Goal: Task Accomplishment & Management: Use online tool/utility

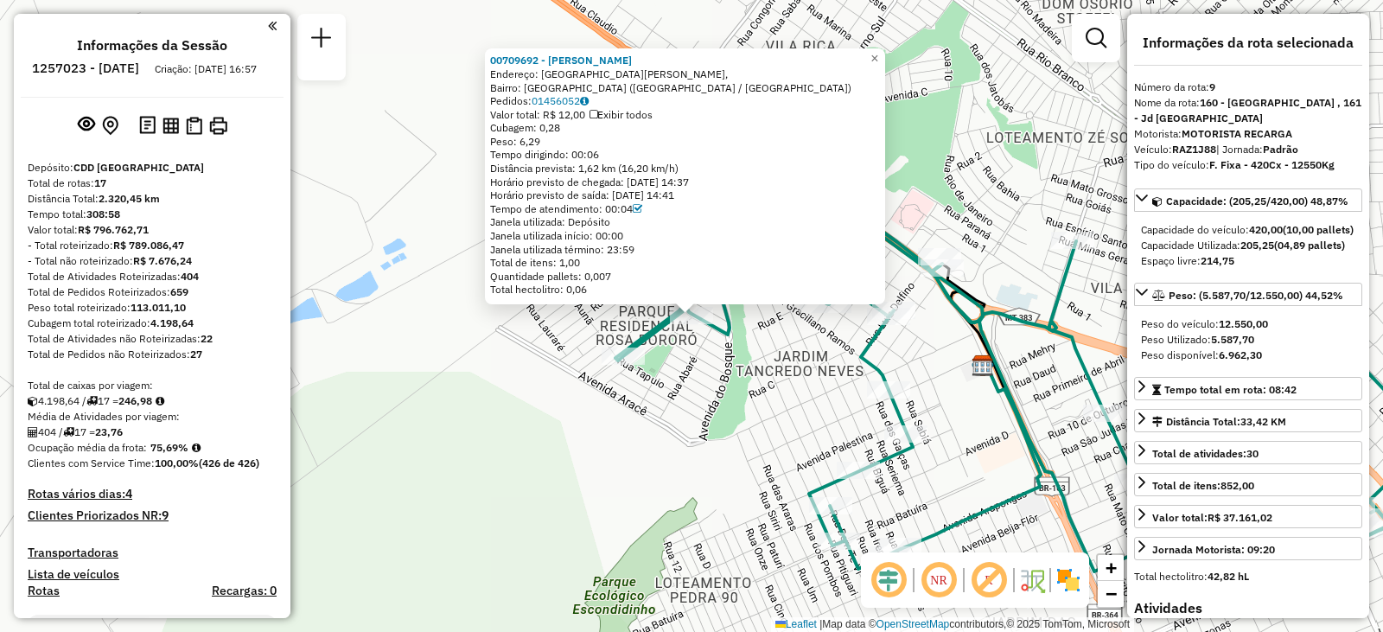
select select "**********"
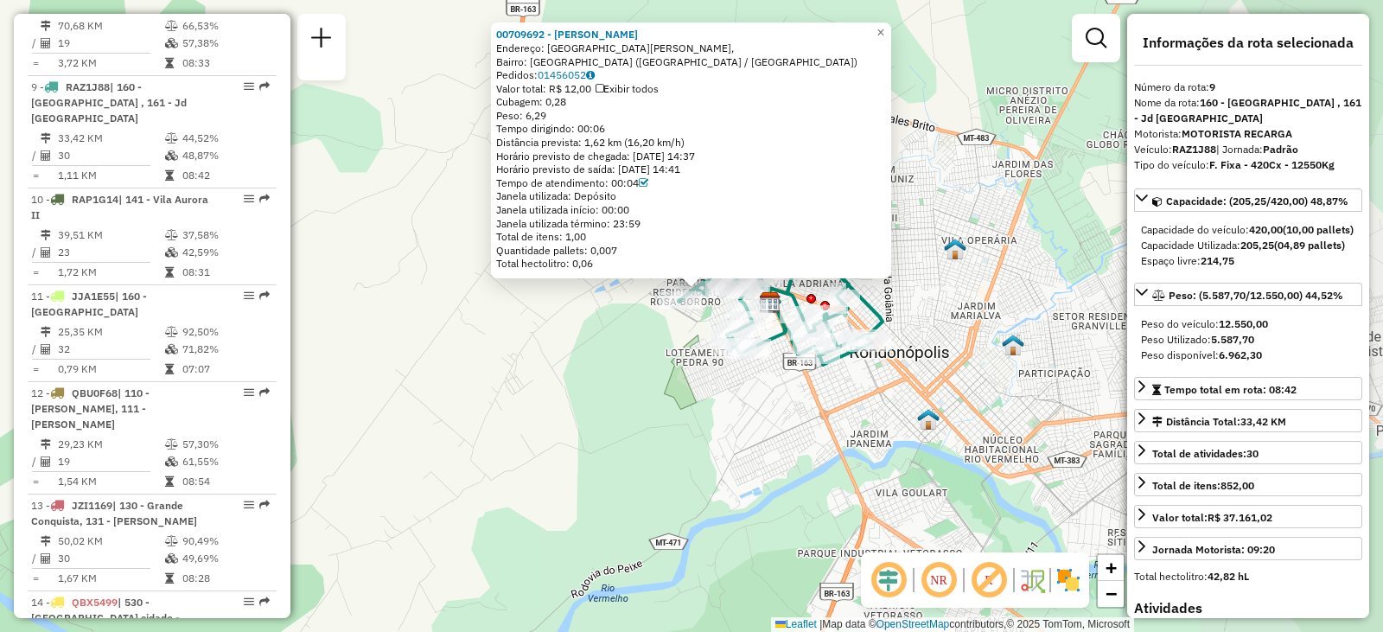
drag, startPoint x: 919, startPoint y: 352, endPoint x: 788, endPoint y: 351, distance: 130.5
click at [785, 355] on div "00709692 - [PERSON_NAME]: [GEOGRAPHIC_DATA][PERSON_NAME], [GEOGRAPHIC_DATA]: [G…" at bounding box center [691, 316] width 1383 height 632
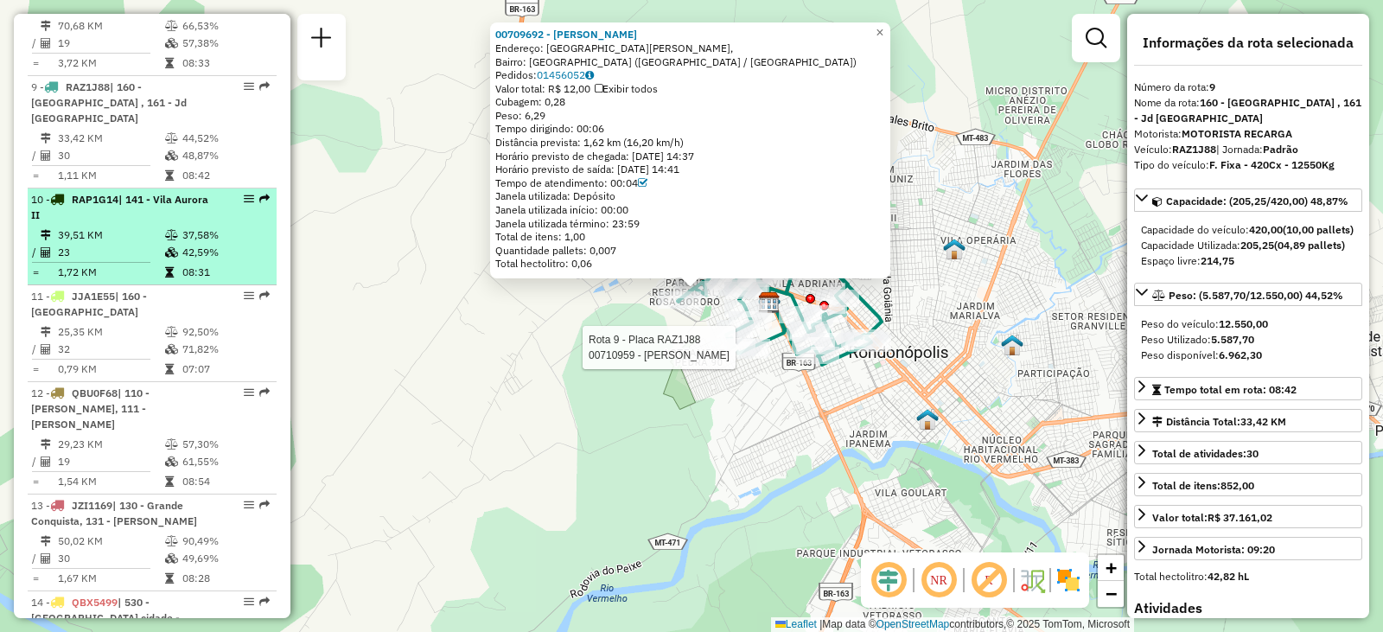
click at [142, 188] on li "10 - RAP1G14 | 141 - [GEOGRAPHIC_DATA] 39,51 KM 37,58% / 23 42,59% = 1,72 KM 08…" at bounding box center [152, 236] width 249 height 97
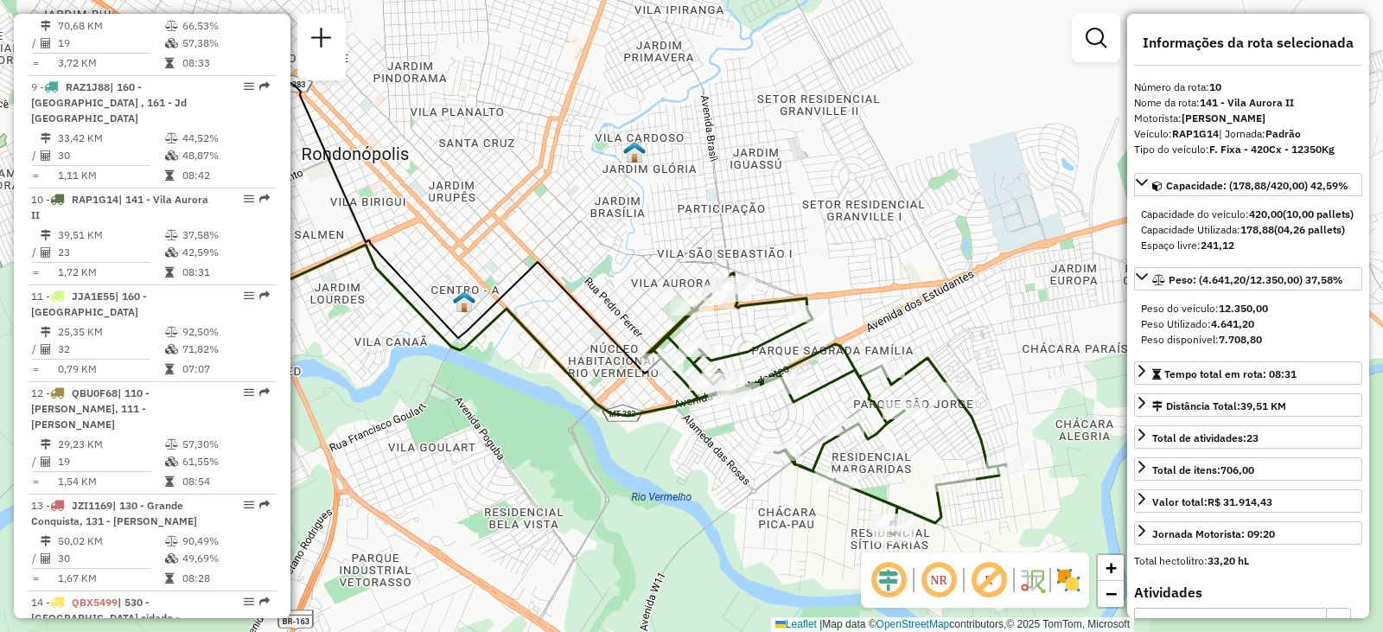
drag, startPoint x: 840, startPoint y: 357, endPoint x: 718, endPoint y: 323, distance: 126.4
click at [718, 323] on div "Janela de atendimento Grade de atendimento Capacidade Transportadoras Veículos …" at bounding box center [691, 316] width 1383 height 632
click at [696, 315] on div at bounding box center [692, 306] width 43 height 17
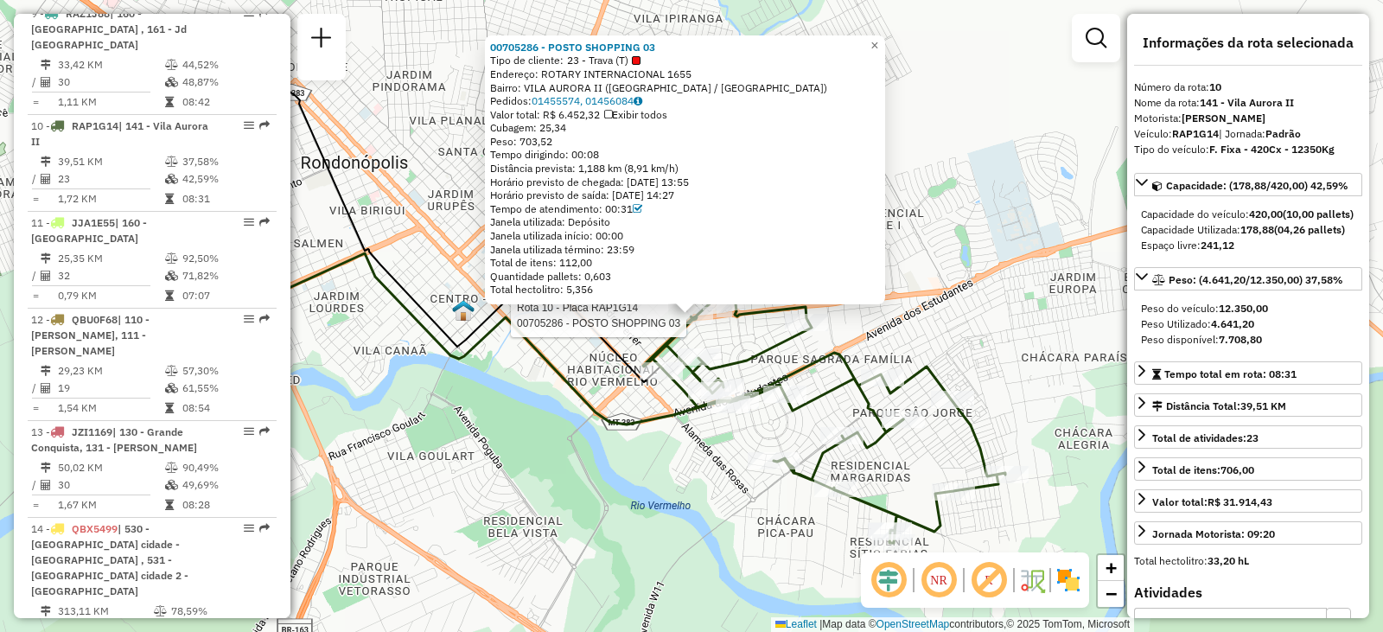
scroll to position [1508, 0]
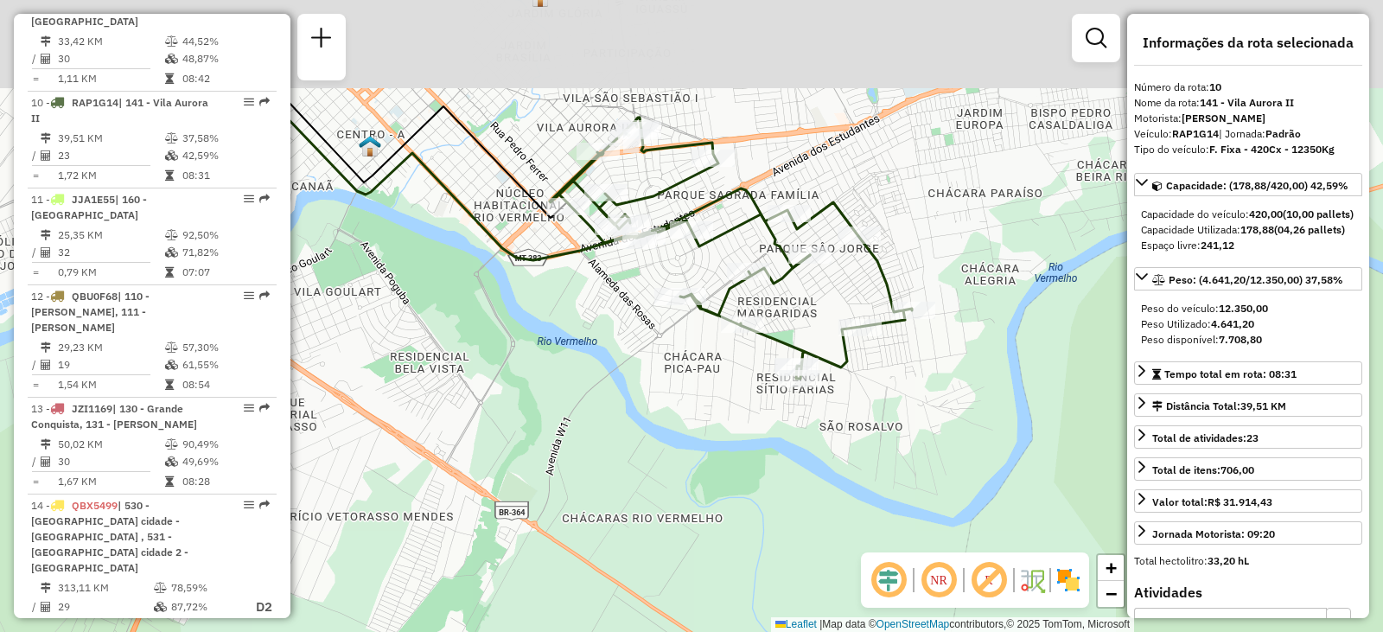
drag, startPoint x: 699, startPoint y: 137, endPoint x: 731, endPoint y: 263, distance: 130.2
click at [731, 263] on div "Janela de atendimento Grade de atendimento Capacidade Transportadoras Veículos …" at bounding box center [691, 316] width 1383 height 632
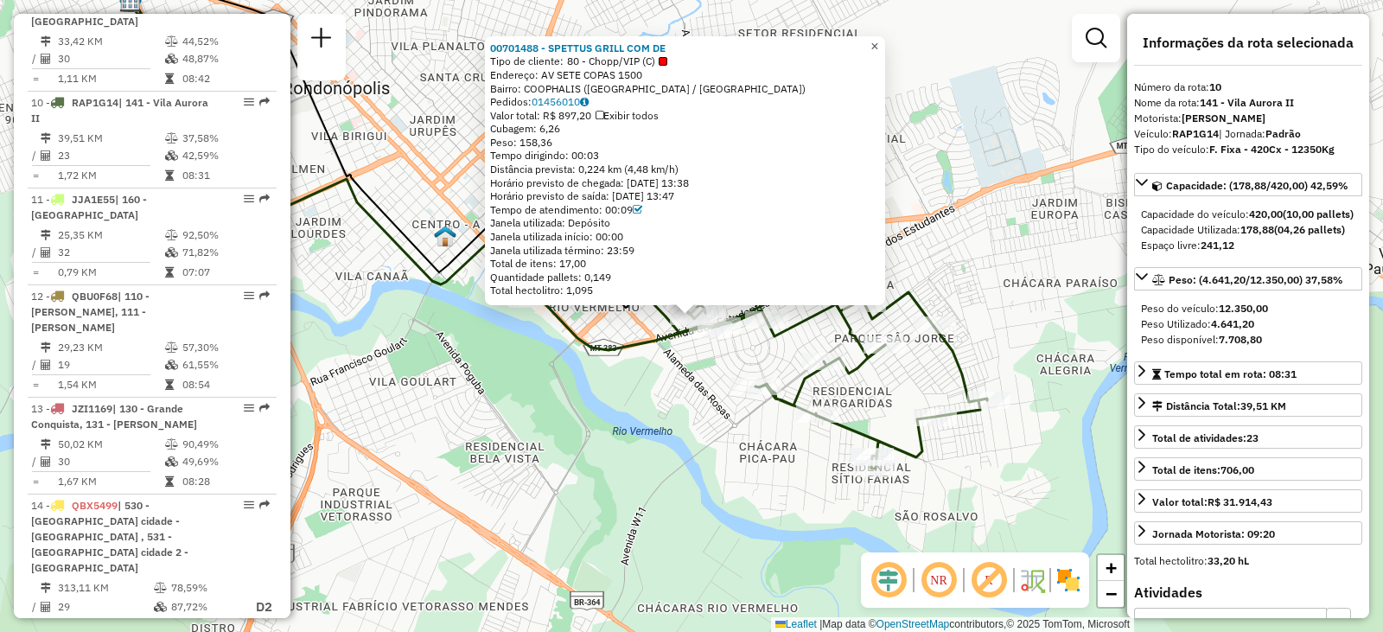
drag, startPoint x: 884, startPoint y: 44, endPoint x: 880, endPoint y: 66, distance: 22.0
click at [878, 44] on span "×" at bounding box center [874, 46] width 8 height 15
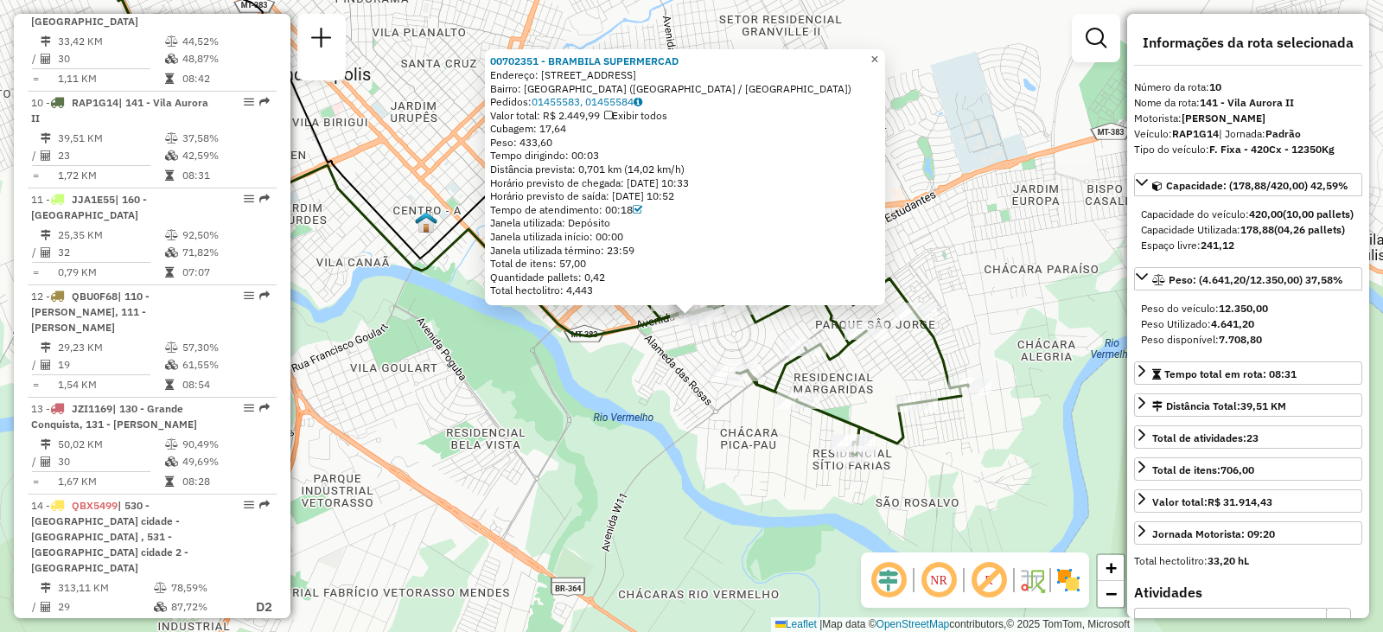
click at [878, 52] on span "×" at bounding box center [874, 59] width 8 height 15
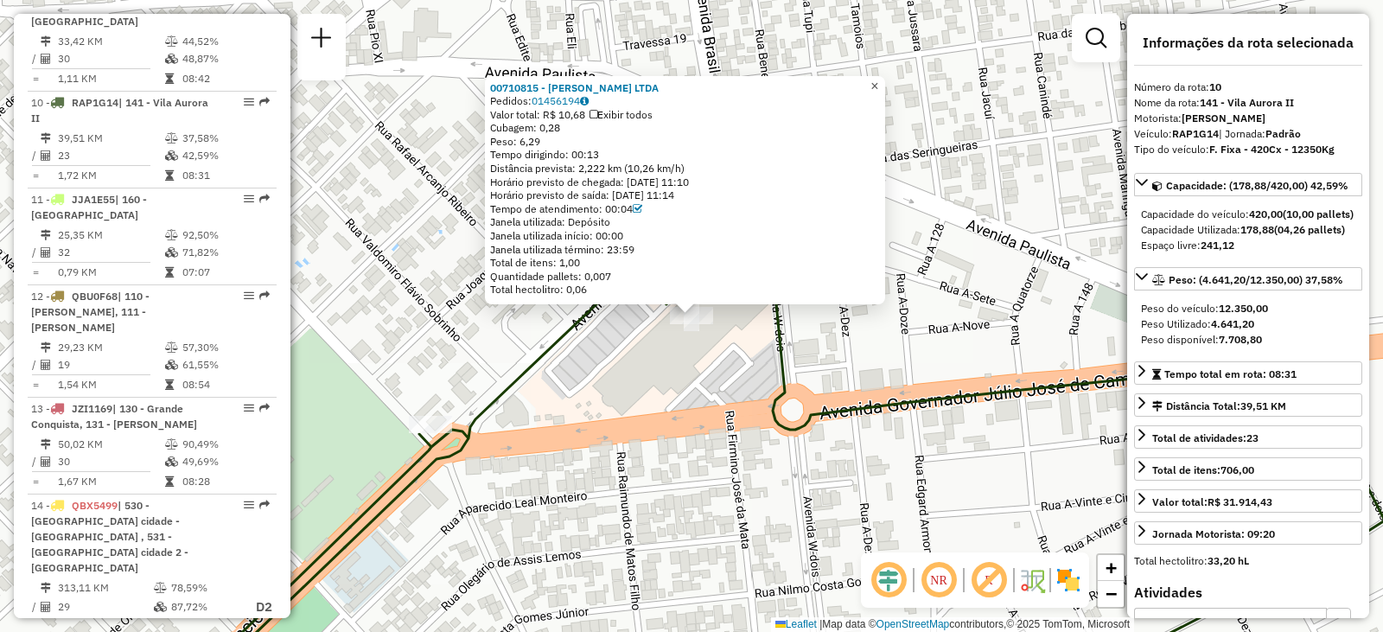
click at [878, 79] on span "×" at bounding box center [874, 86] width 8 height 15
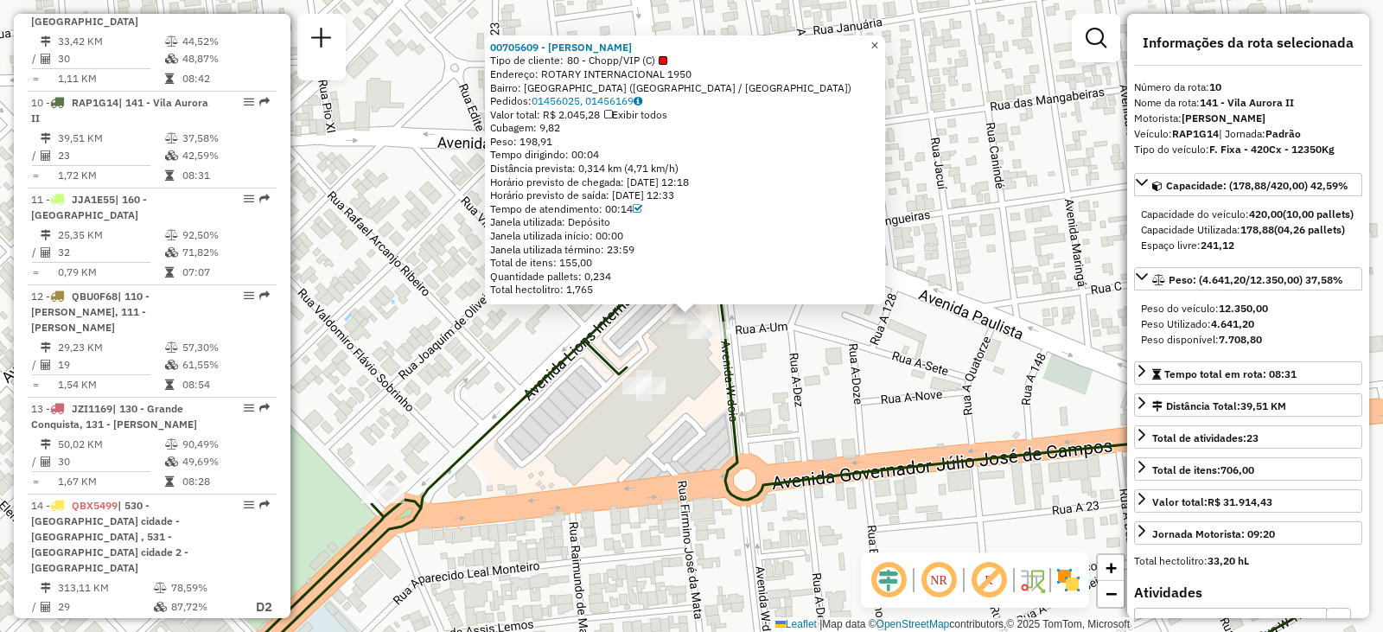
click at [878, 41] on span "×" at bounding box center [874, 45] width 8 height 15
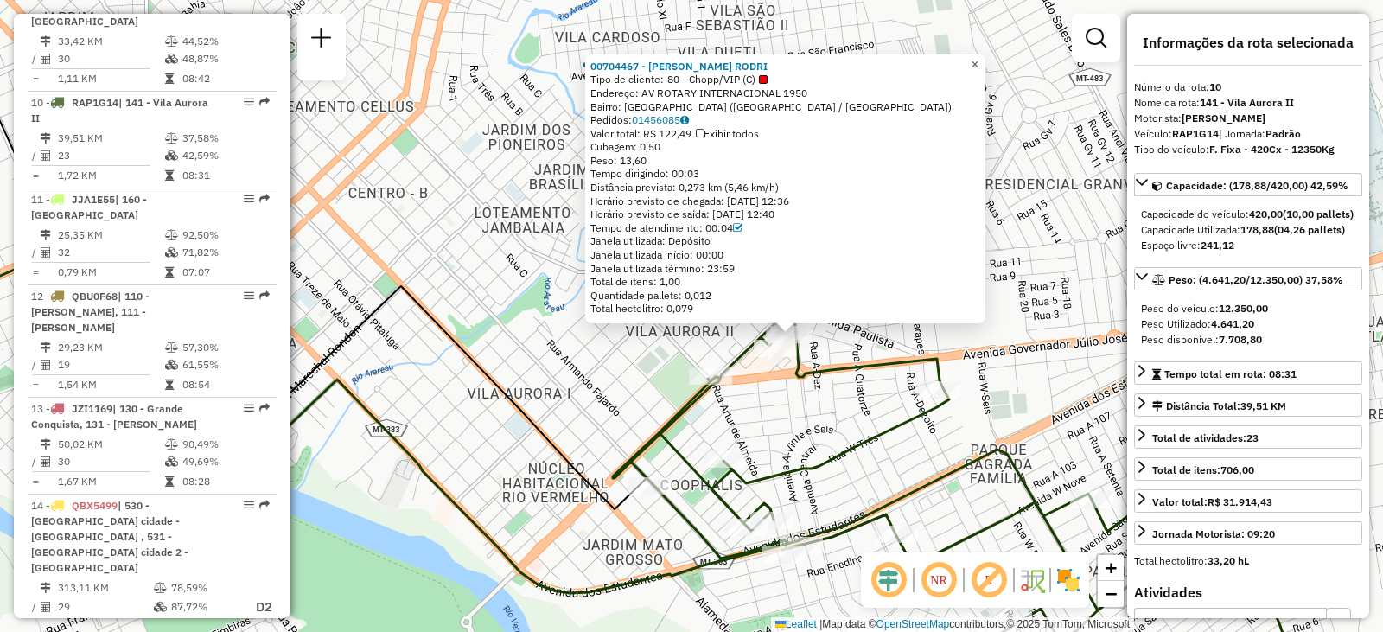
click at [978, 57] on span "×" at bounding box center [975, 64] width 8 height 15
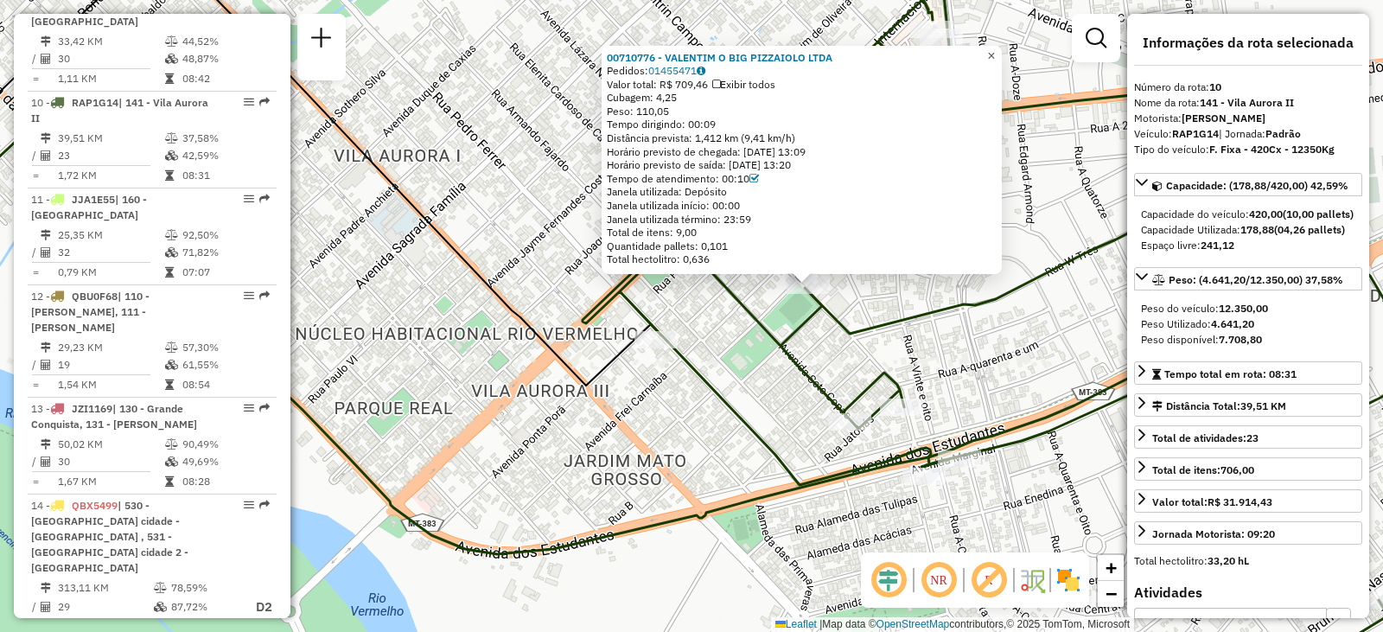
drag, startPoint x: 1005, startPoint y: 48, endPoint x: 995, endPoint y: 64, distance: 18.7
click at [995, 48] on span "×" at bounding box center [991, 55] width 8 height 15
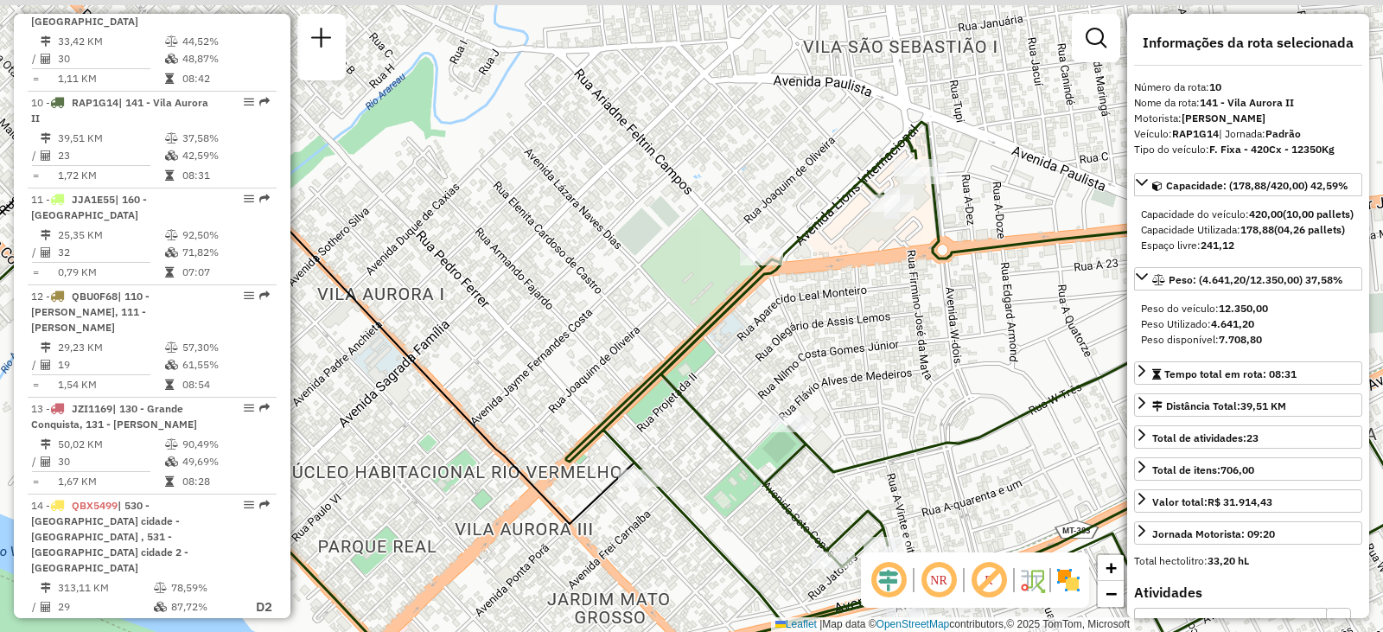
drag, startPoint x: 956, startPoint y: 120, endPoint x: 940, endPoint y: 219, distance: 99.9
click at [944, 217] on icon at bounding box center [1035, 477] width 939 height 711
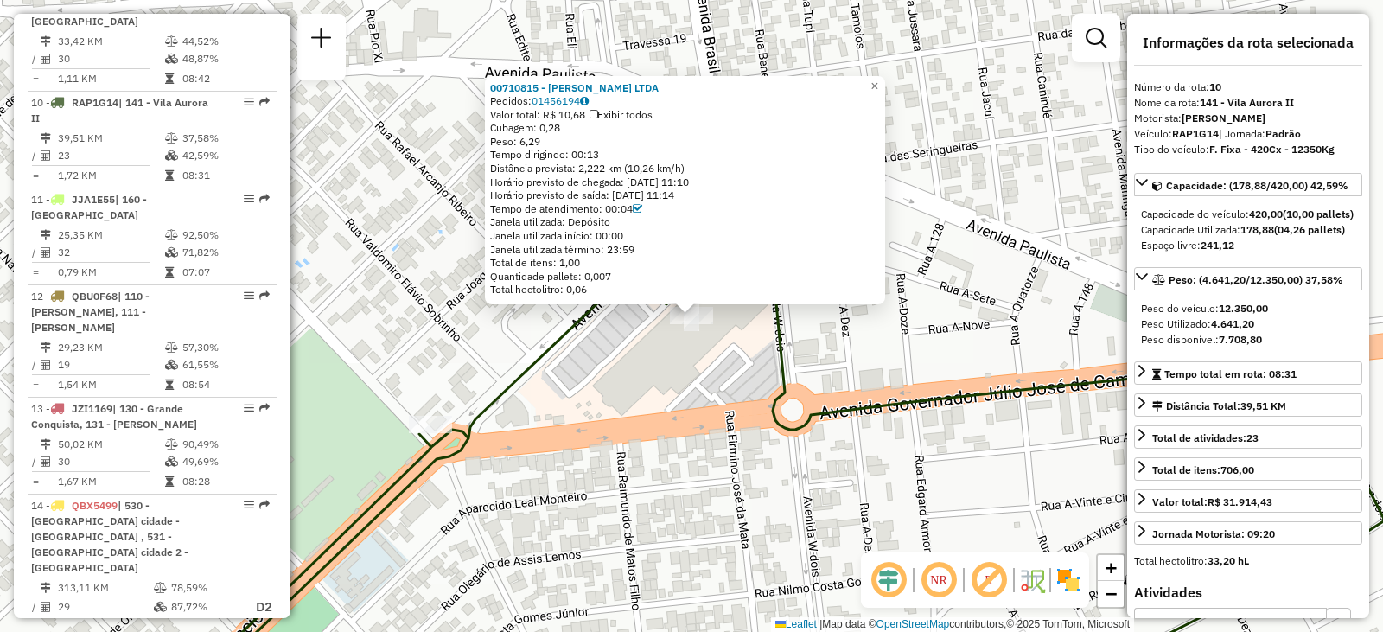
click at [922, 182] on div "00710815 - [PERSON_NAME] LTDA Pedidos: 01456194 Valor total: R$ 10,68 Exibir to…" at bounding box center [691, 316] width 1383 height 632
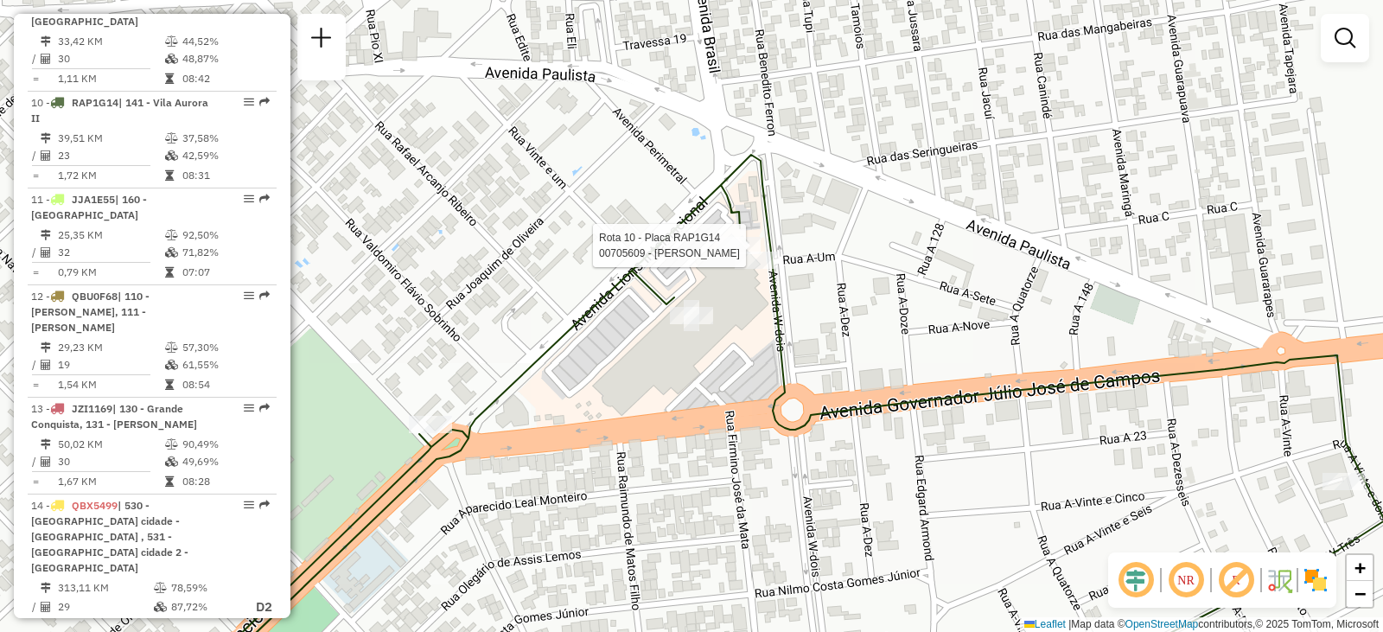
select select "**********"
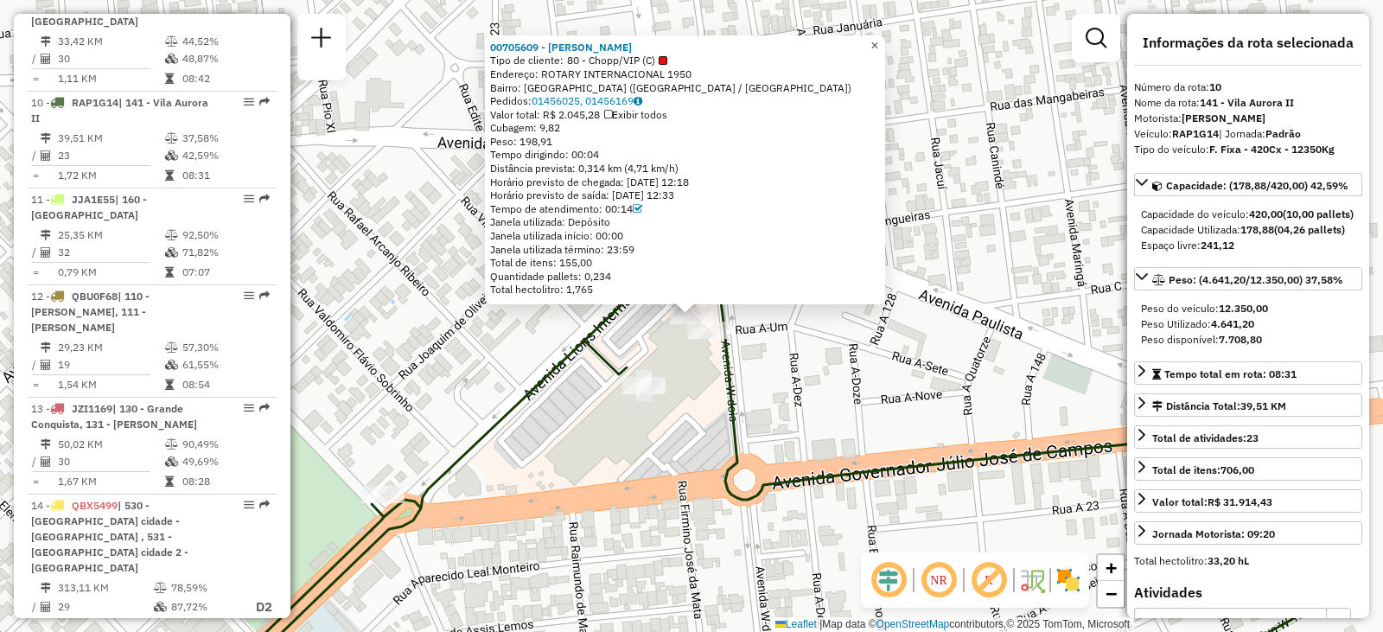
click at [878, 41] on span "×" at bounding box center [874, 45] width 8 height 15
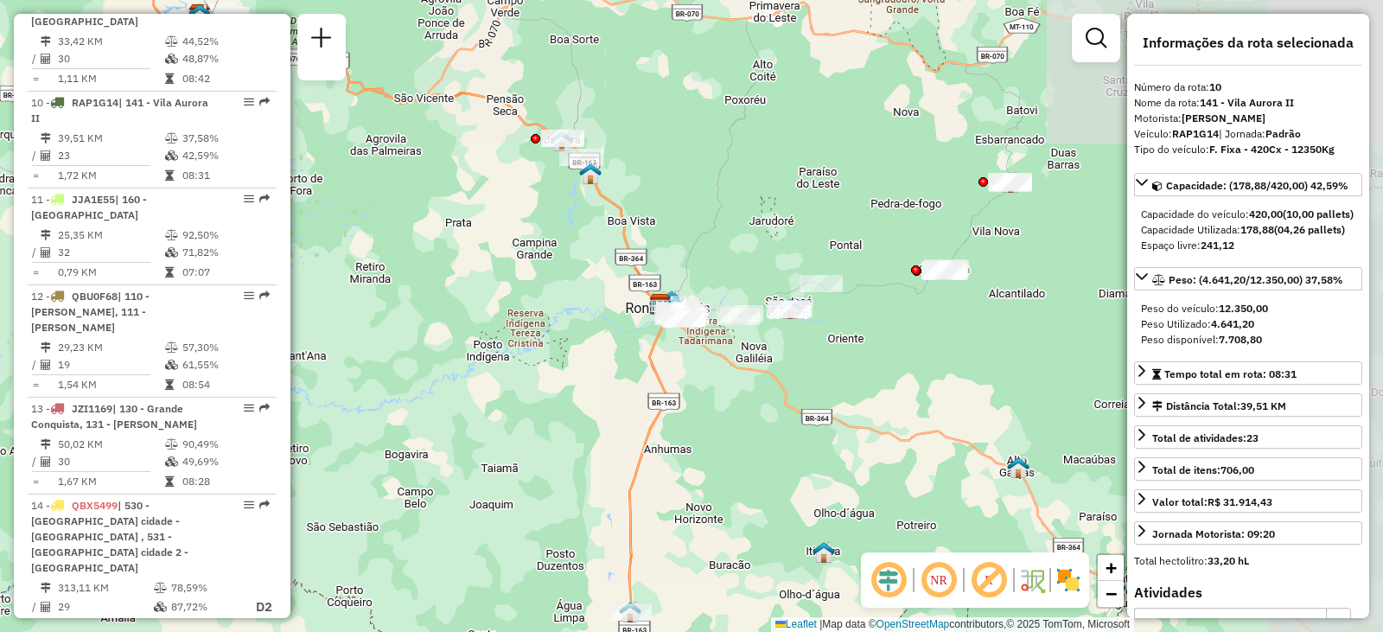
drag, startPoint x: 998, startPoint y: 382, endPoint x: 807, endPoint y: 363, distance: 192.0
click at [807, 363] on div "Janela de atendimento Grade de atendimento Capacidade Transportadoras Veículos …" at bounding box center [691, 316] width 1383 height 632
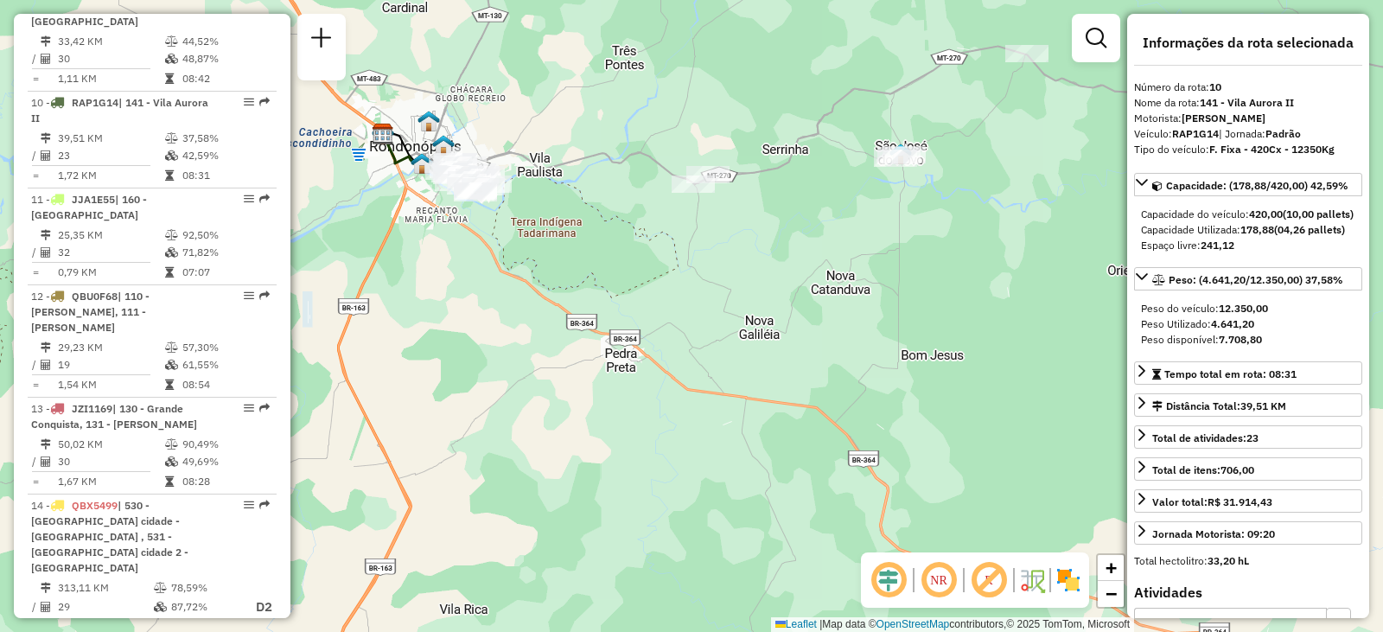
drag, startPoint x: 640, startPoint y: 305, endPoint x: 701, endPoint y: 306, distance: 60.5
click at [701, 306] on div "Janela de atendimento Grade de atendimento Capacidade Transportadoras Veículos …" at bounding box center [691, 316] width 1383 height 632
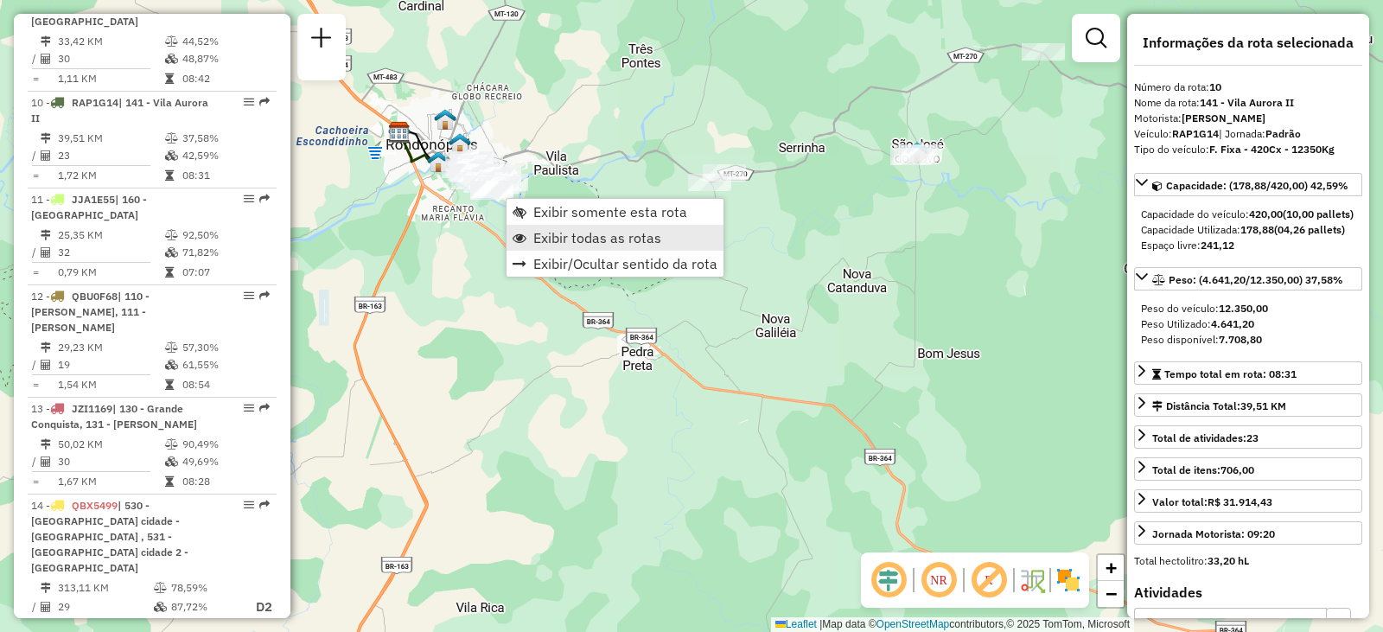
click at [564, 235] on span "Exibir todas as rotas" at bounding box center [597, 238] width 128 height 14
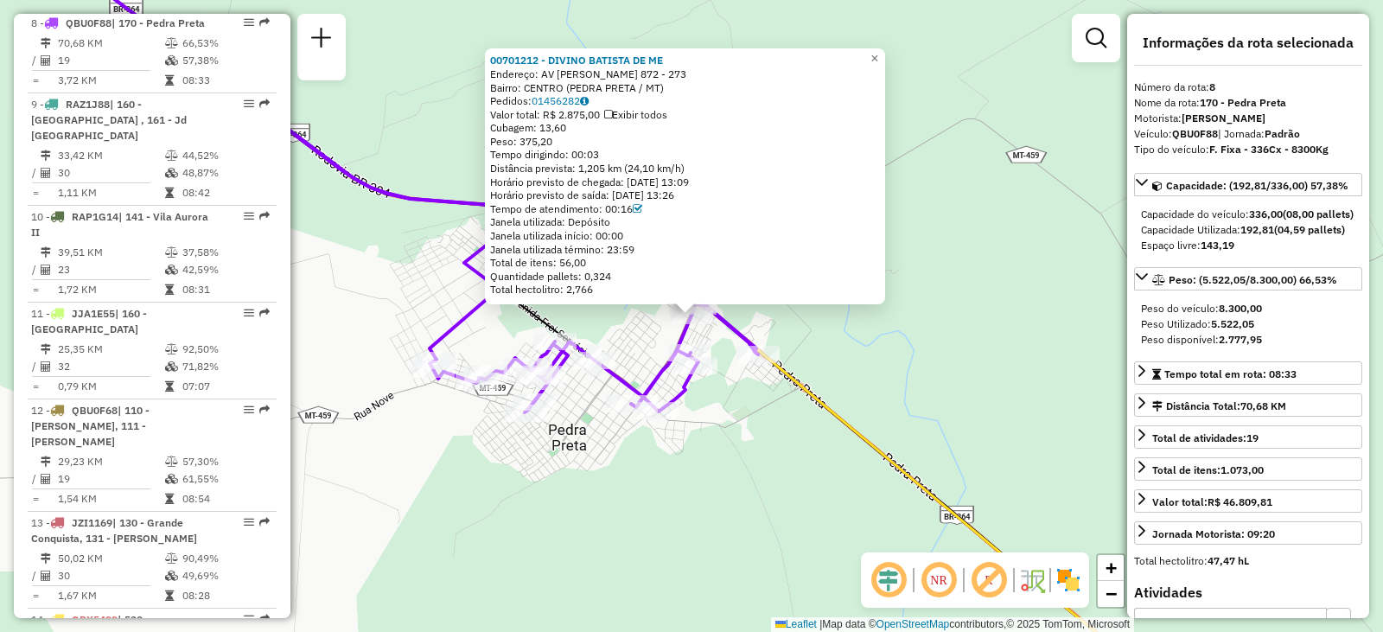
scroll to position [1330, 0]
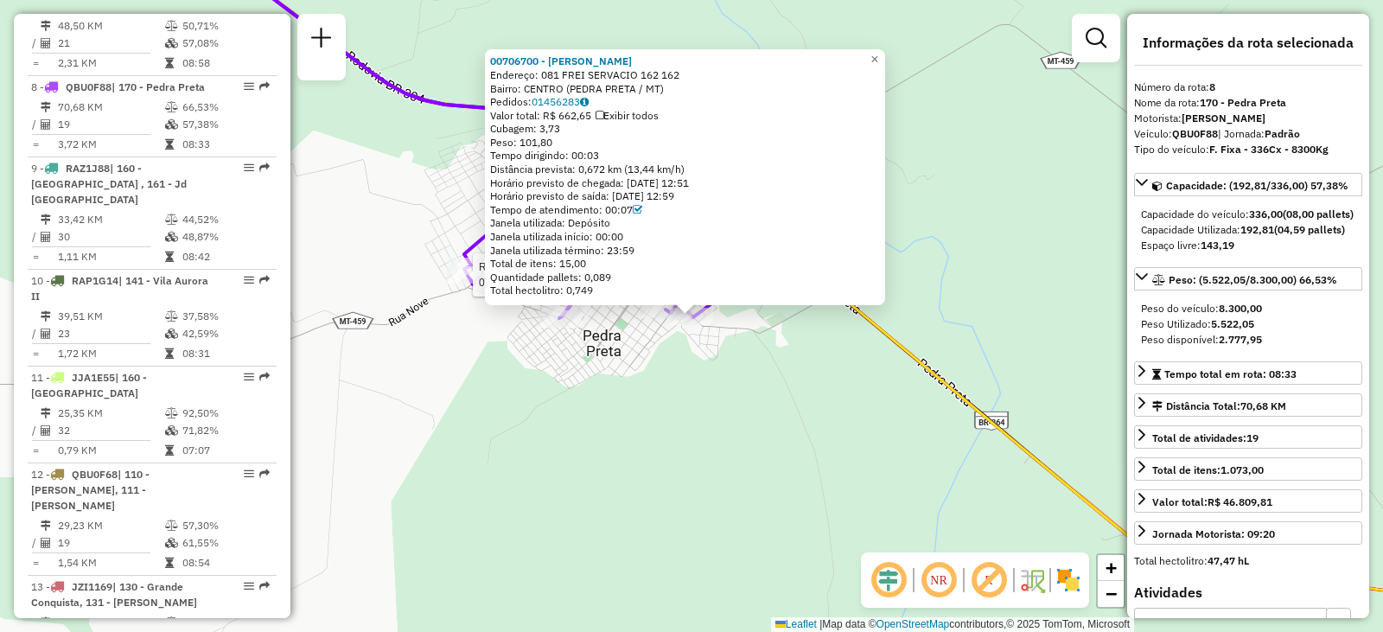
click at [468, 284] on div at bounding box center [467, 274] width 43 height 17
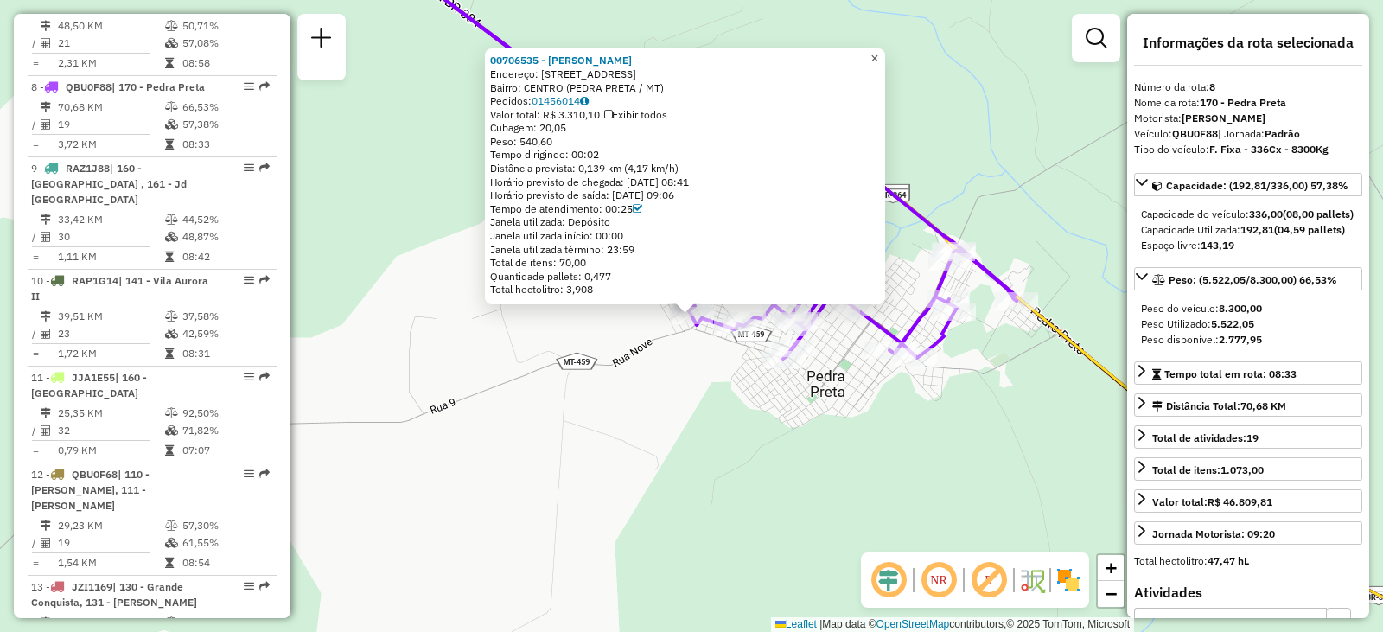
click at [878, 51] on span "×" at bounding box center [874, 58] width 8 height 15
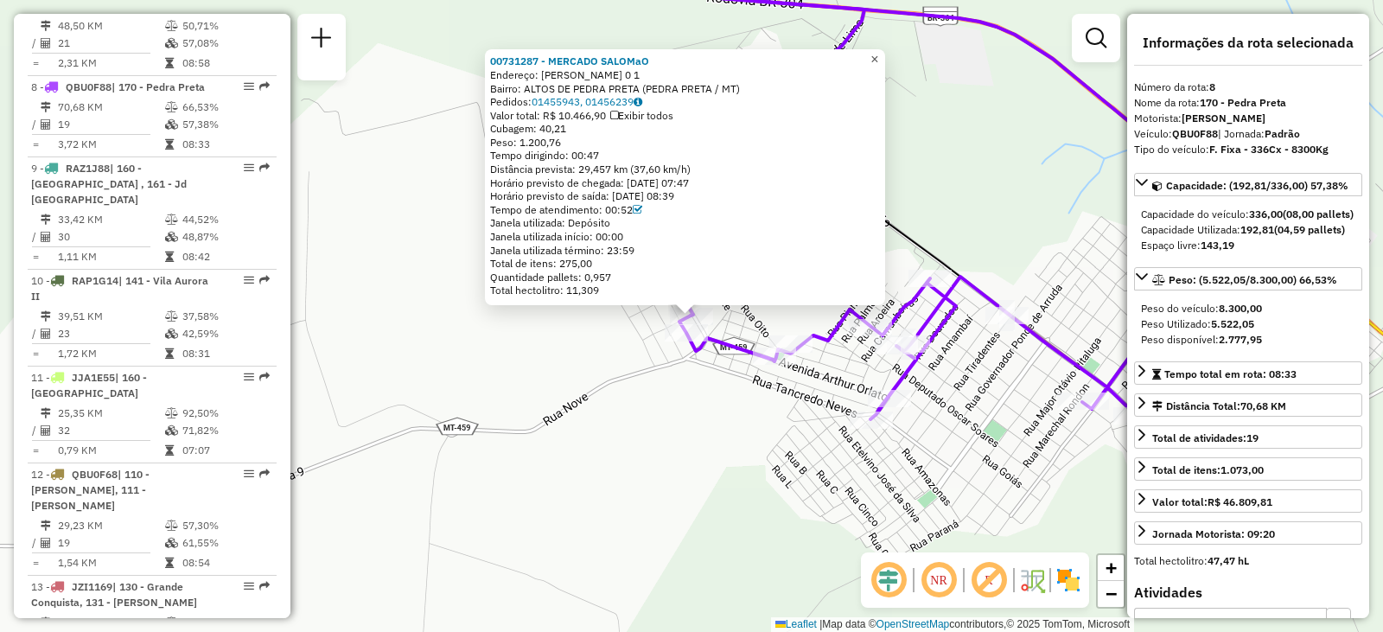
drag, startPoint x: 887, startPoint y: 55, endPoint x: 820, endPoint y: 146, distance: 112.5
click at [878, 55] on span "×" at bounding box center [874, 59] width 8 height 15
click at [878, 54] on span "×" at bounding box center [874, 59] width 8 height 15
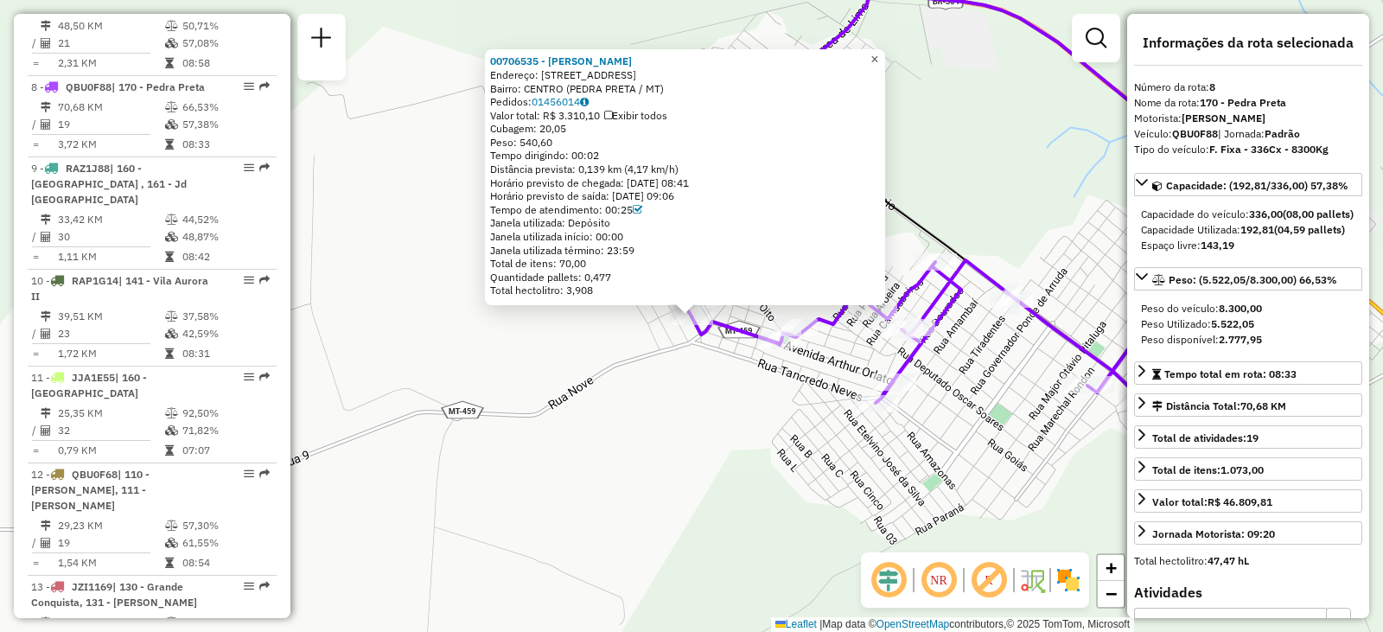
click at [878, 54] on span "×" at bounding box center [874, 59] width 8 height 15
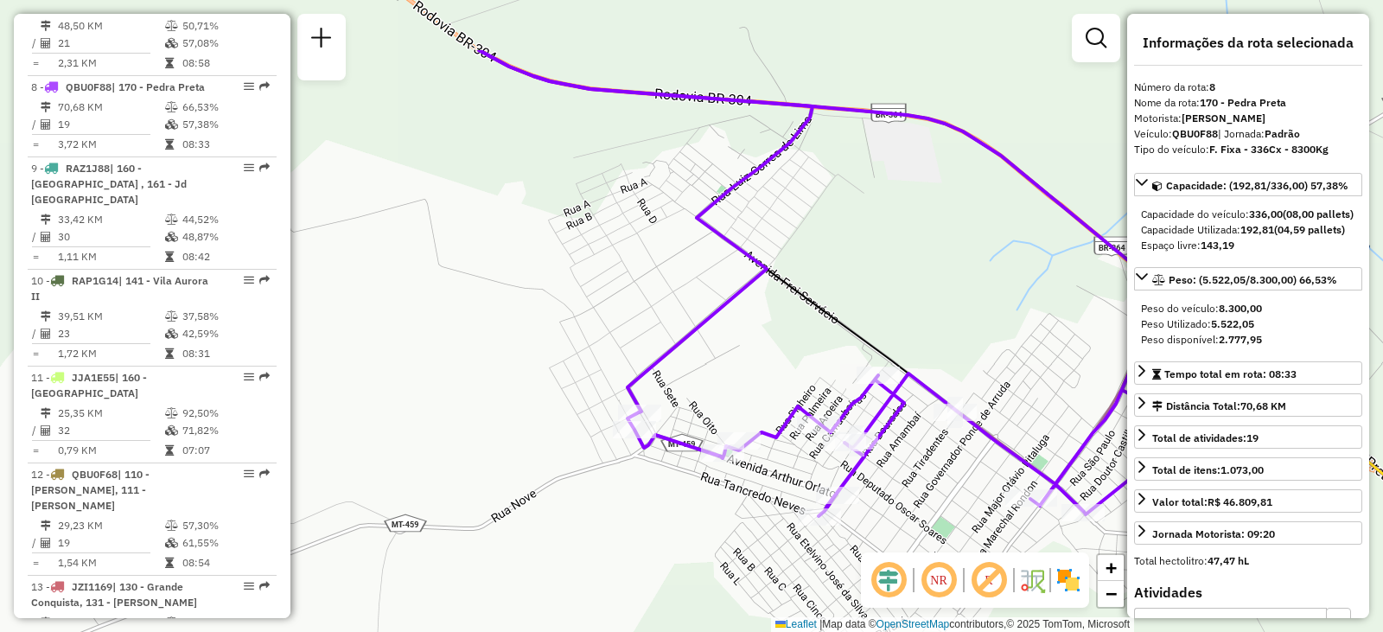
drag, startPoint x: 937, startPoint y: 149, endPoint x: 882, endPoint y: 254, distance: 119.1
click at [876, 263] on div "Janela de atendimento Grade de atendimento Capacidade Transportadoras Veículos …" at bounding box center [691, 316] width 1383 height 632
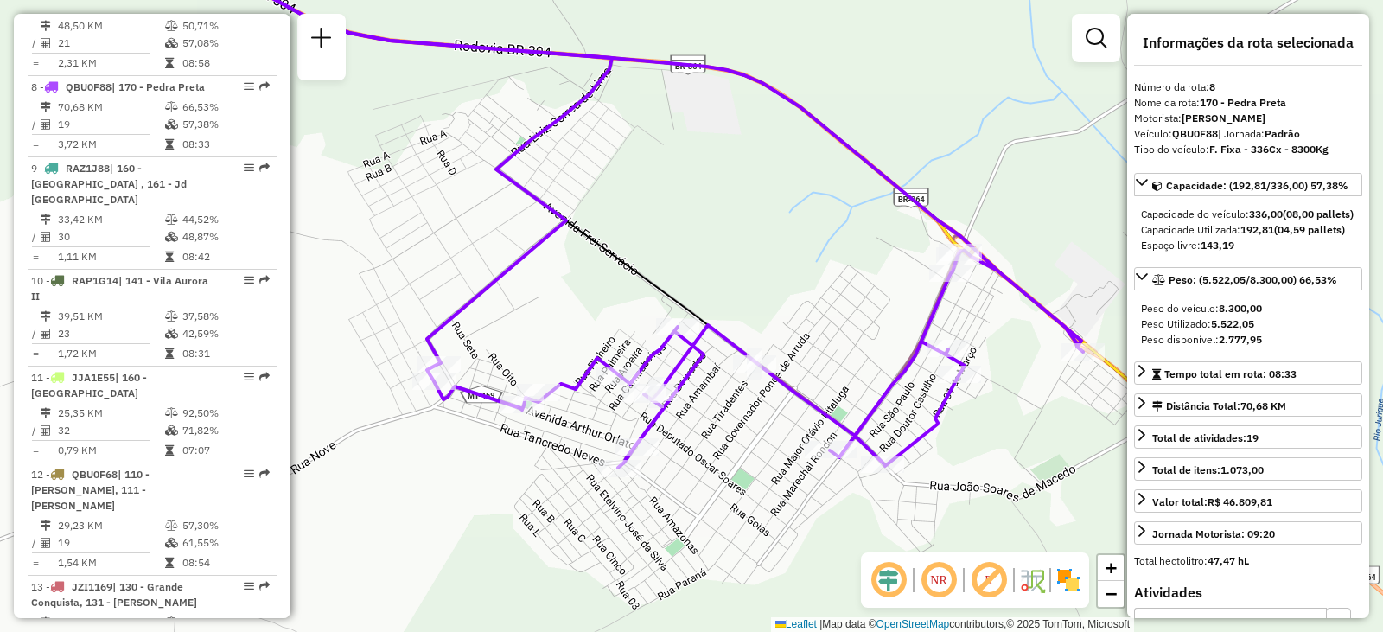
drag, startPoint x: 954, startPoint y: 256, endPoint x: 755, endPoint y: 202, distance: 206.7
click at [755, 202] on div "Janela de atendimento Grade de atendimento Capacidade Transportadoras Veículos …" at bounding box center [691, 316] width 1383 height 632
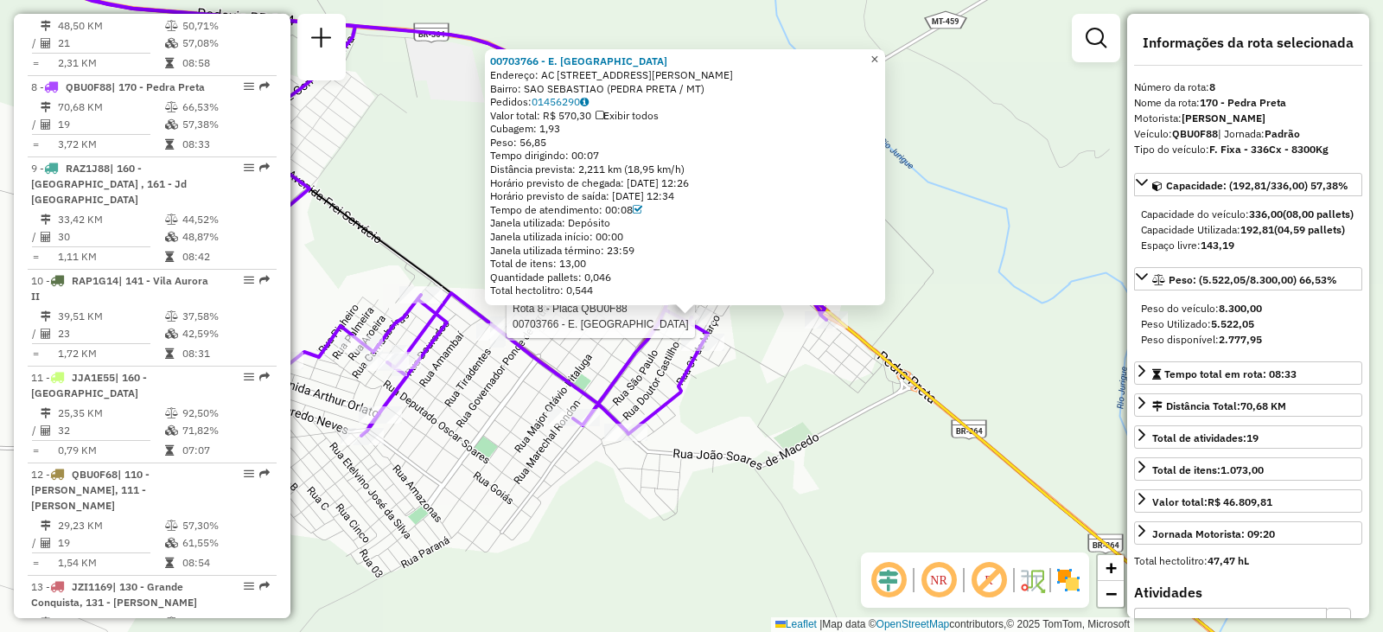
click at [878, 55] on span "×" at bounding box center [874, 59] width 8 height 15
